Goal: Task Accomplishment & Management: Use online tool/utility

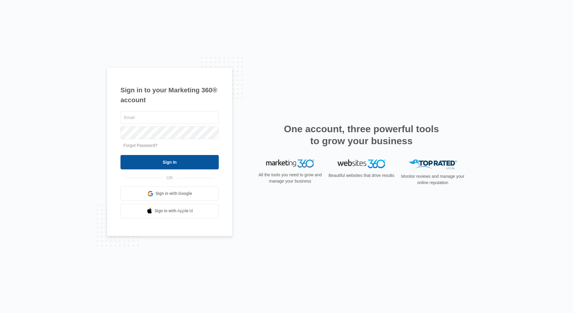
type input "[EMAIL_ADDRESS][DOMAIN_NAME]"
click at [204, 164] on input "Sign In" at bounding box center [169, 162] width 98 height 14
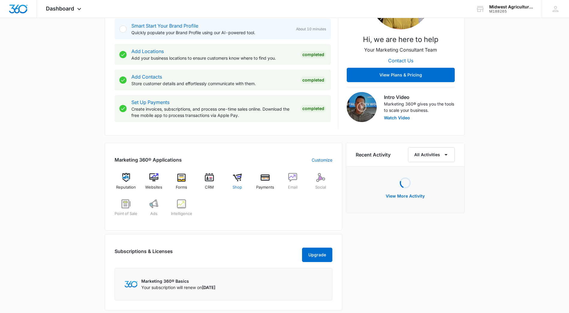
scroll to position [150, 0]
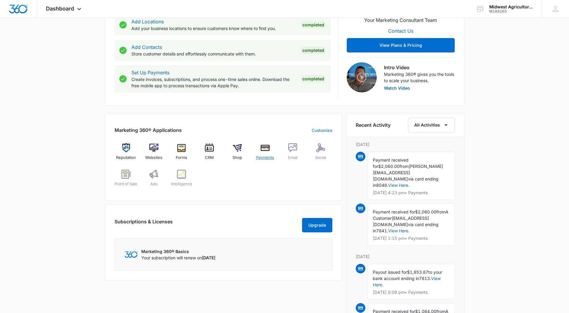
click at [263, 146] on img at bounding box center [264, 147] width 9 height 9
